Goal: Go to known website: Access a specific website the user already knows

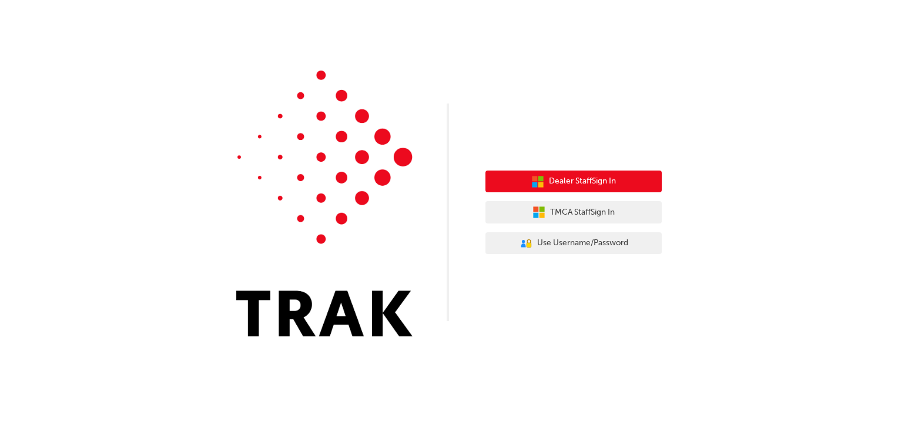
click at [616, 182] on span "Dealer Staff Sign In" at bounding box center [582, 182] width 67 height 14
